Goal: Information Seeking & Learning: Learn about a topic

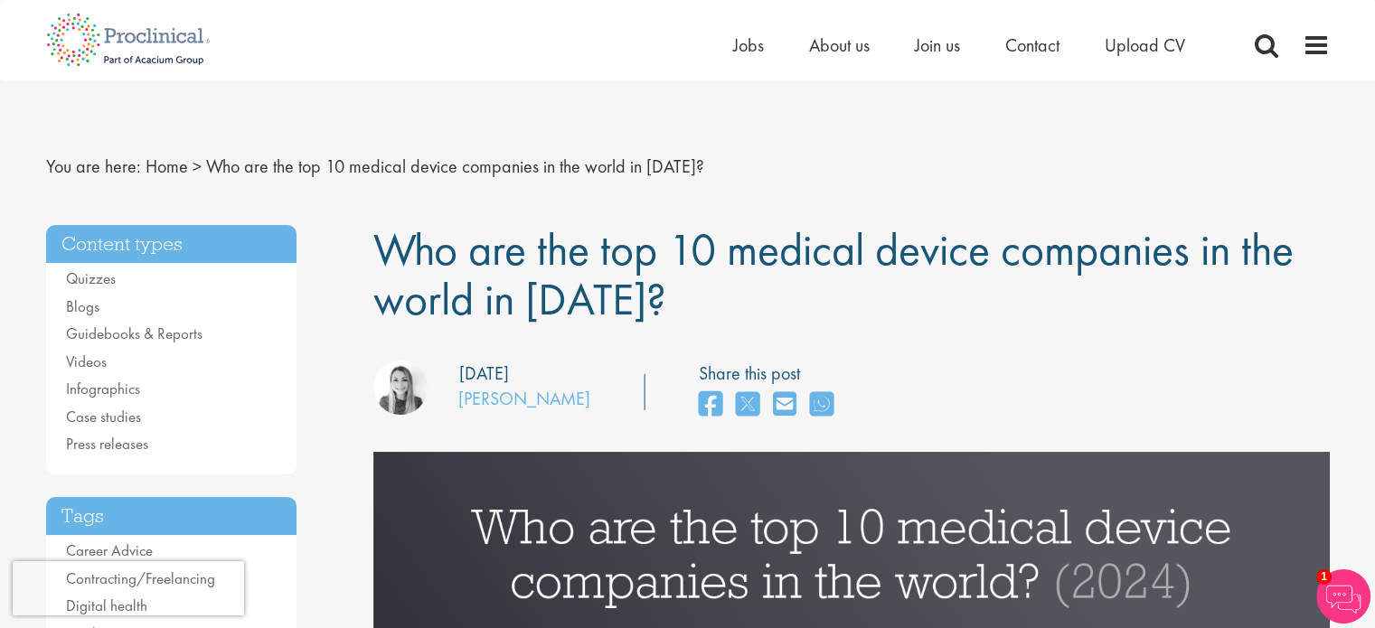
drag, startPoint x: 623, startPoint y: 250, endPoint x: 809, endPoint y: 310, distance: 195.5
click at [803, 313] on h1 "Who are the top 10 medical device companies in the world in [DATE]?" at bounding box center [851, 274] width 956 height 99
click at [810, 309] on h1 "Who are the top 10 medical device companies in the world in [DATE]?" at bounding box center [851, 274] width 956 height 99
click at [843, 291] on h1 "Who are the top 10 medical device companies in the world in [DATE]?" at bounding box center [851, 274] width 956 height 99
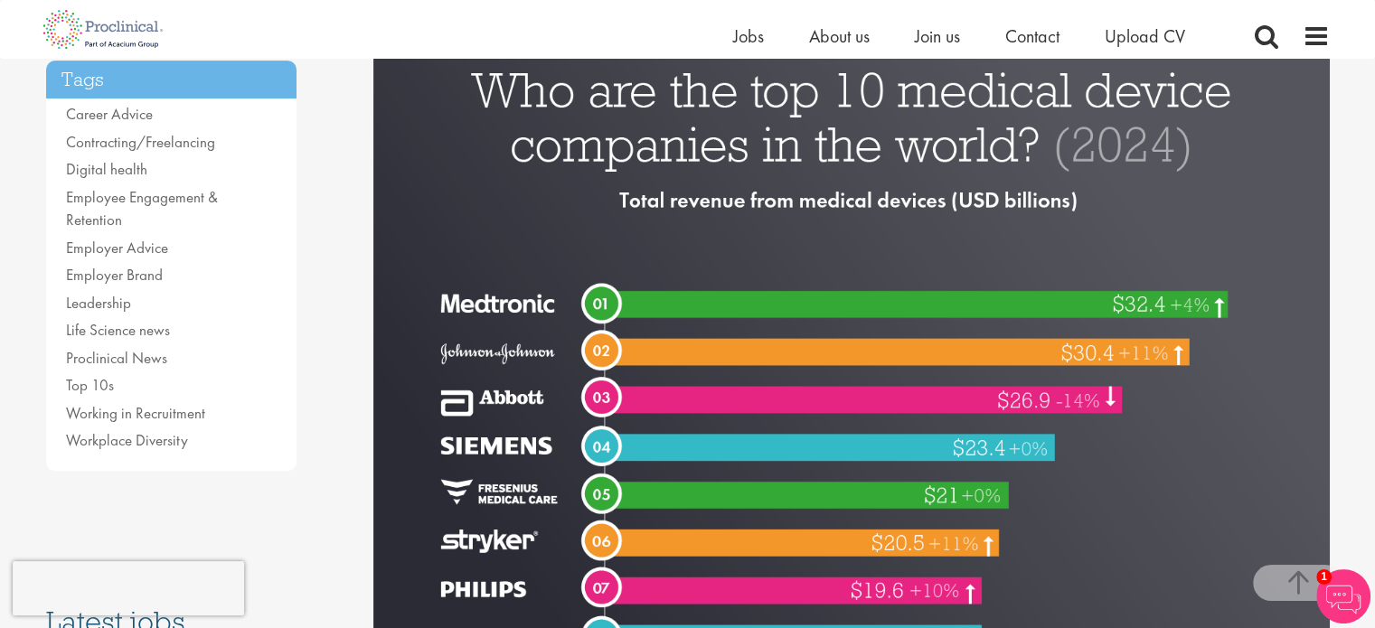
scroll to position [362, 0]
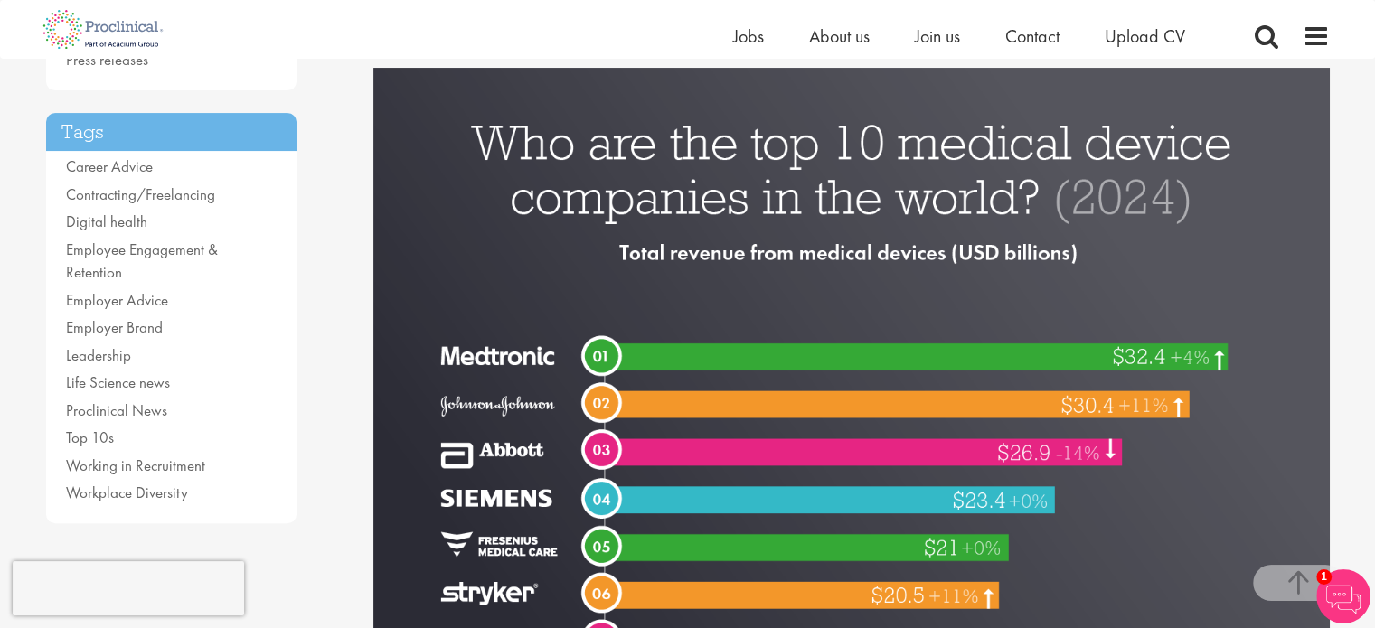
click at [609, 300] on img at bounding box center [851, 466] width 956 height 797
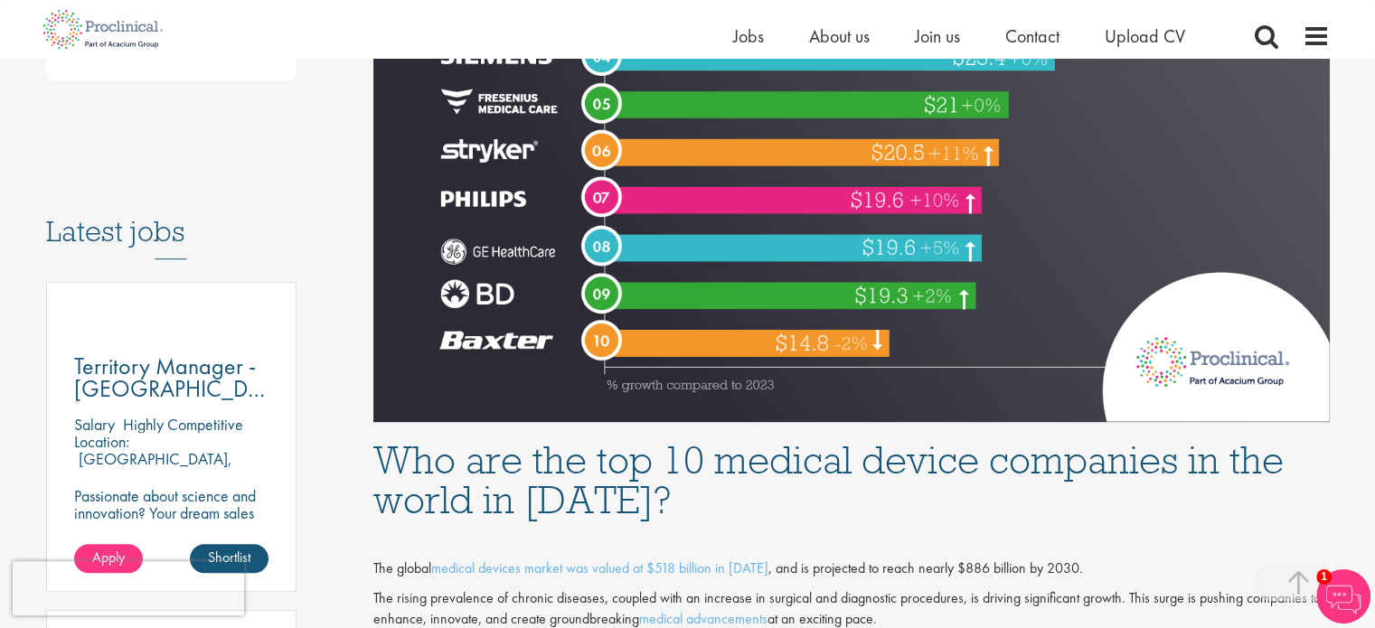
scroll to position [1085, 0]
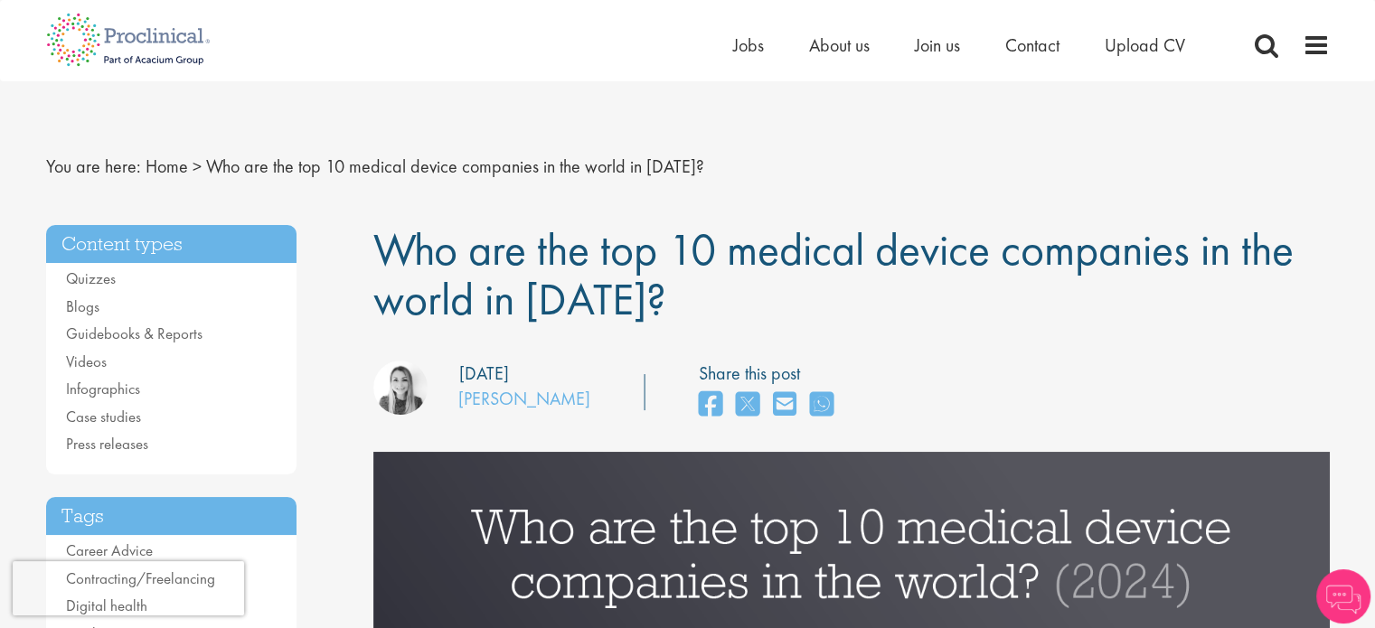
scroll to position [482, 0]
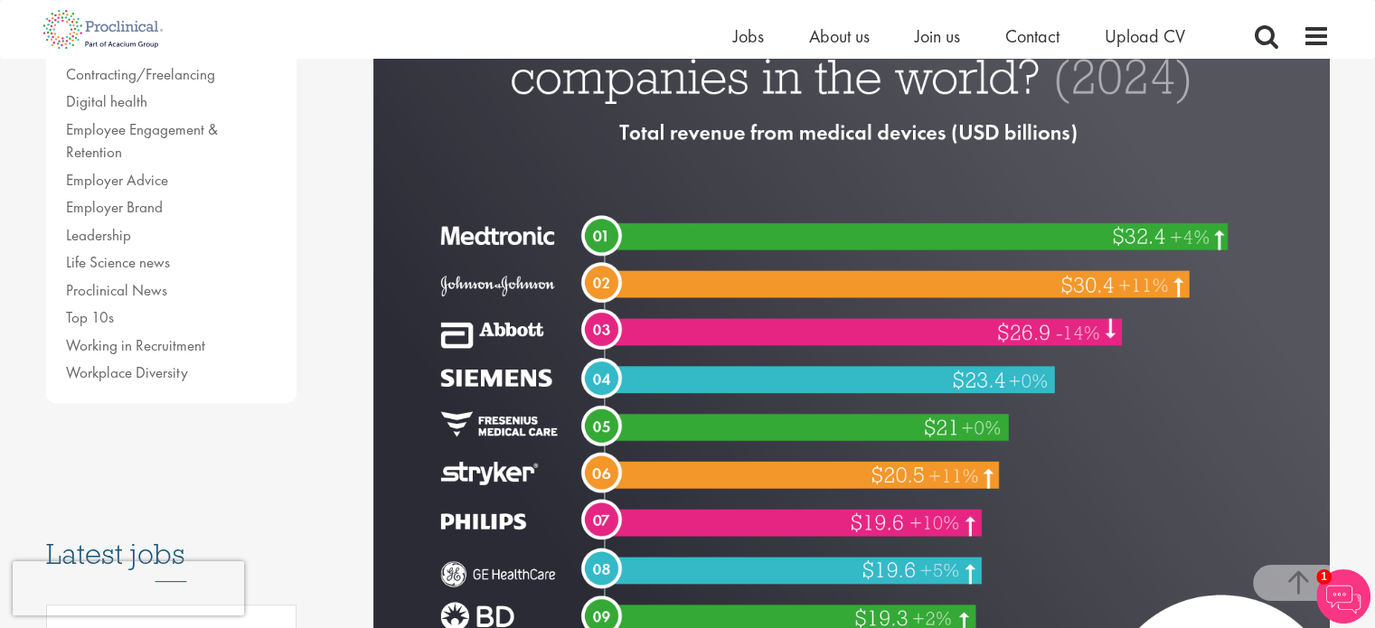
click at [377, 483] on img at bounding box center [851, 346] width 956 height 797
